Goal: Download file/media

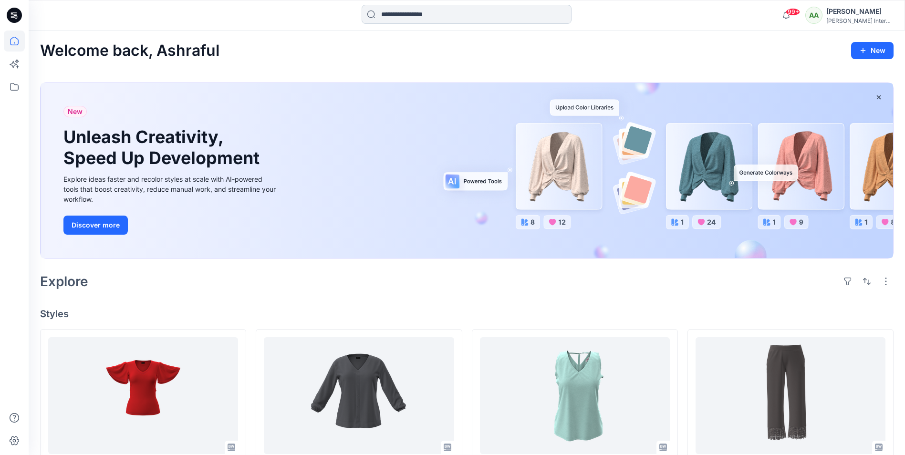
click at [395, 18] on input at bounding box center [467, 14] width 210 height 19
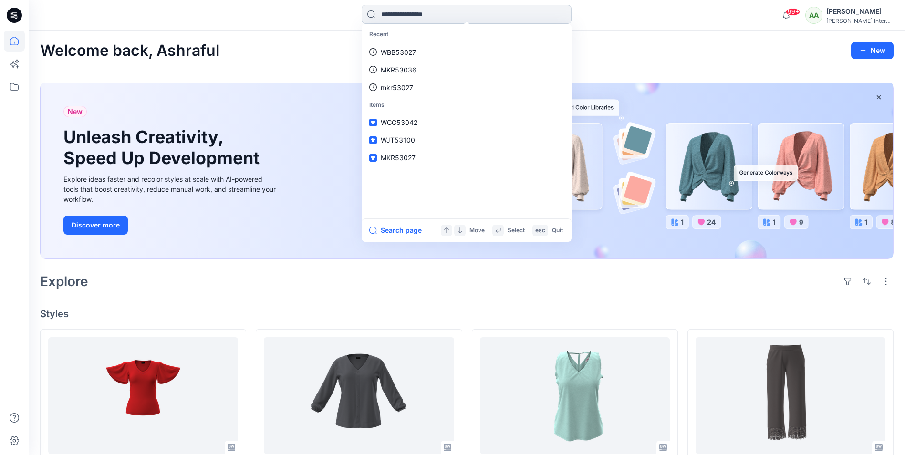
paste input "**********"
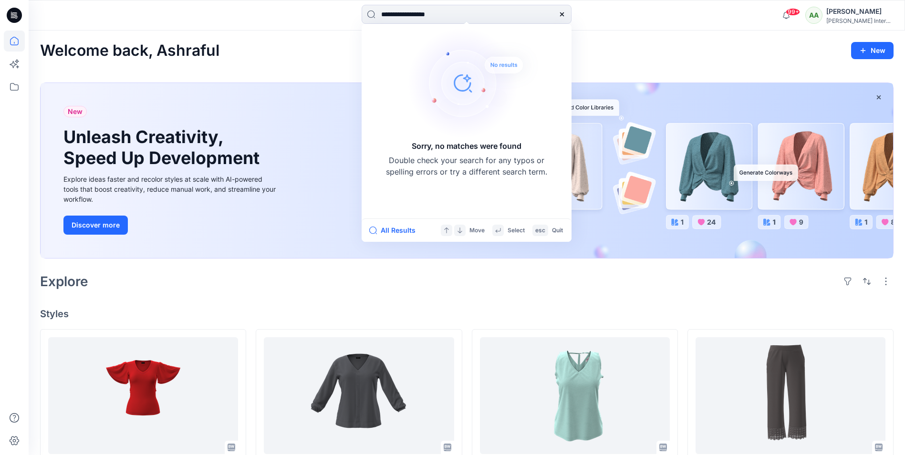
drag, startPoint x: 445, startPoint y: 14, endPoint x: 335, endPoint y: 21, distance: 110.0
click at [335, 21] on div "**********" at bounding box center [467, 15] width 438 height 21
paste input
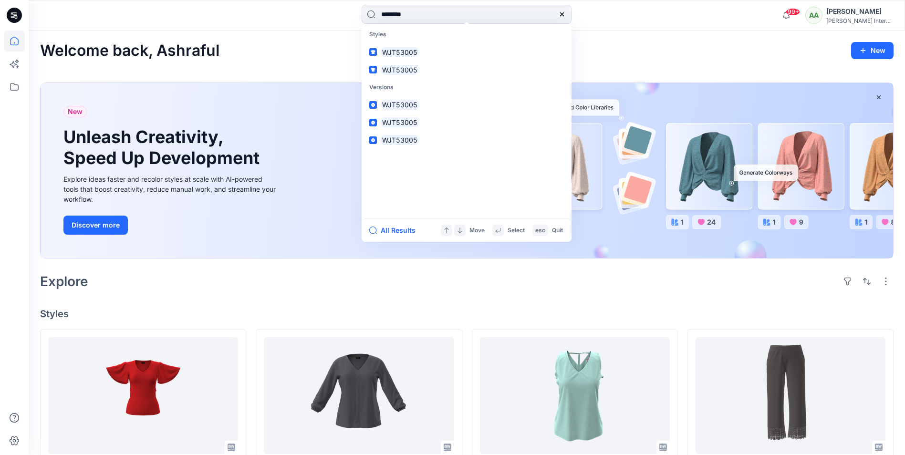
type input "********"
click at [402, 53] on mark "WJT53005" at bounding box center [400, 52] width 38 height 11
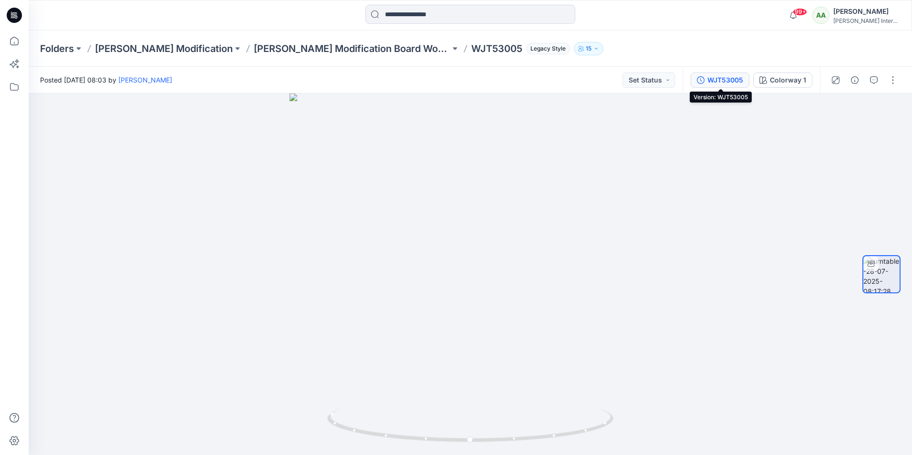
click at [731, 83] on div "WJT53005" at bounding box center [725, 80] width 36 height 10
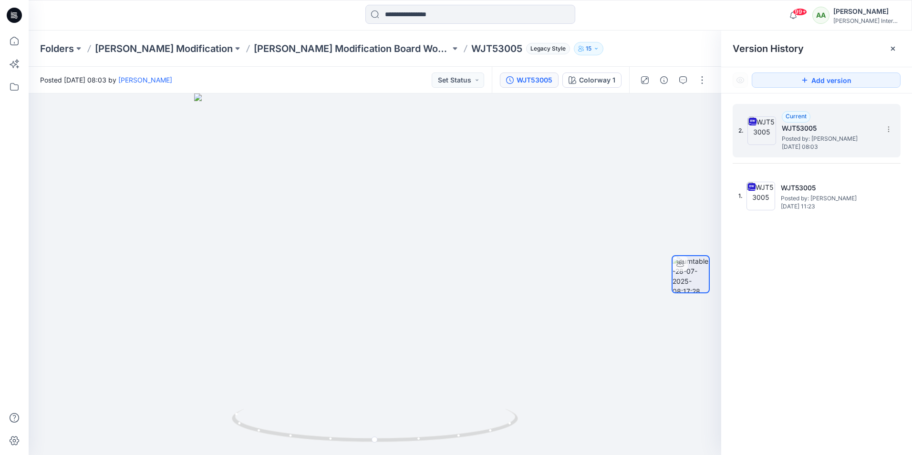
click at [782, 135] on span "Posted by: [PERSON_NAME]" at bounding box center [829, 139] width 95 height 10
click at [817, 143] on span "Posted by: [PERSON_NAME]" at bounding box center [829, 139] width 95 height 10
click at [890, 129] on icon at bounding box center [889, 129] width 8 height 8
click at [821, 149] on span "Download Source BW File" at bounding box center [840, 147] width 80 height 11
drag, startPoint x: 388, startPoint y: 161, endPoint x: 419, endPoint y: 384, distance: 224.9
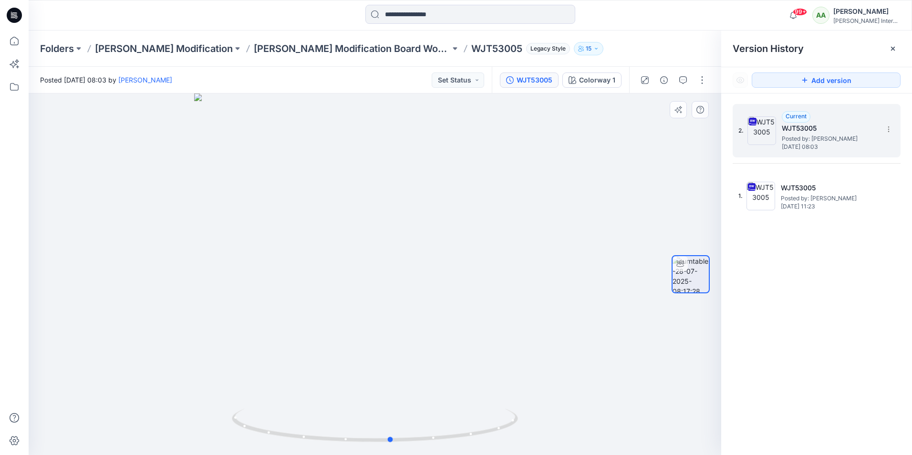
click at [419, 384] on div at bounding box center [375, 274] width 692 height 362
drag, startPoint x: 413, startPoint y: 257, endPoint x: 402, endPoint y: 170, distance: 88.0
click at [412, 244] on div at bounding box center [375, 274] width 692 height 362
click at [398, 151] on div at bounding box center [375, 274] width 692 height 362
drag, startPoint x: 591, startPoint y: 168, endPoint x: 581, endPoint y: 167, distance: 10.1
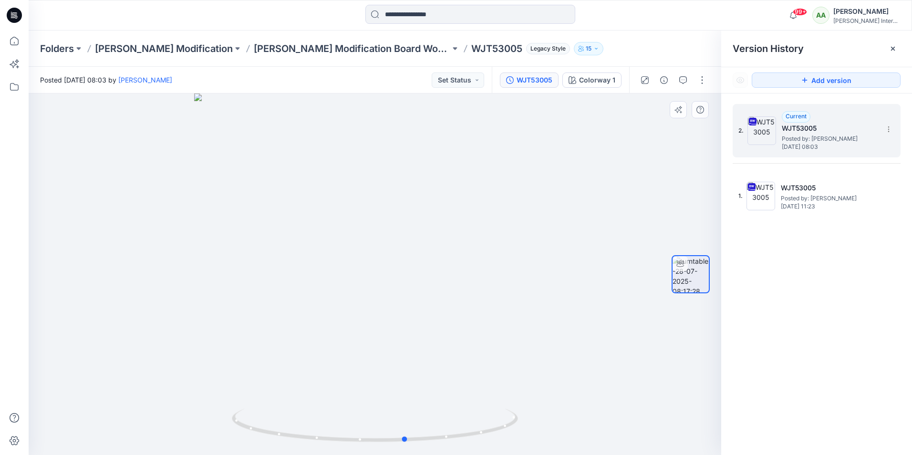
click at [591, 165] on div at bounding box center [375, 274] width 692 height 362
